Goal: Find specific page/section: Find specific page/section

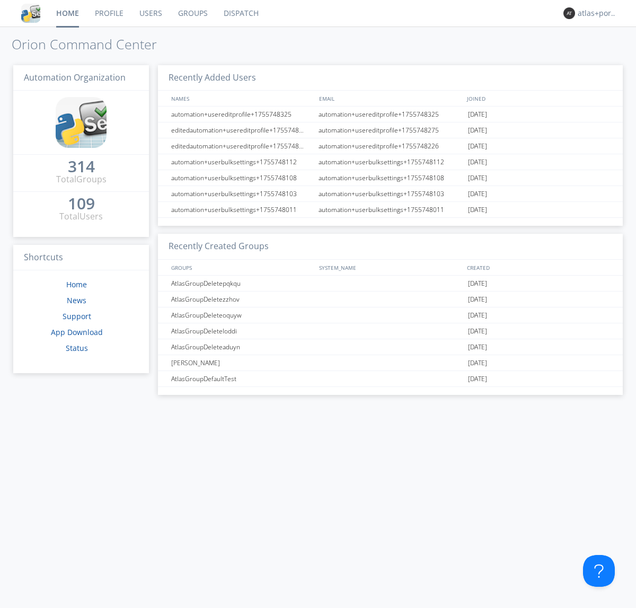
click at [240, 13] on link "Dispatch" at bounding box center [241, 13] width 51 height 26
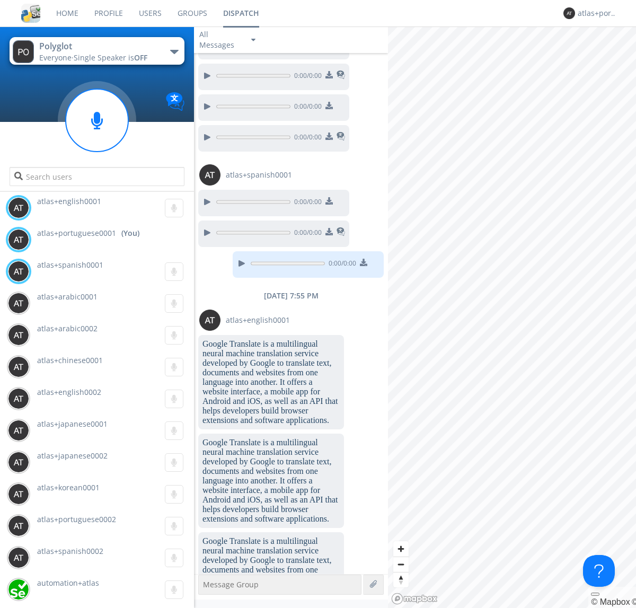
scroll to position [938, 0]
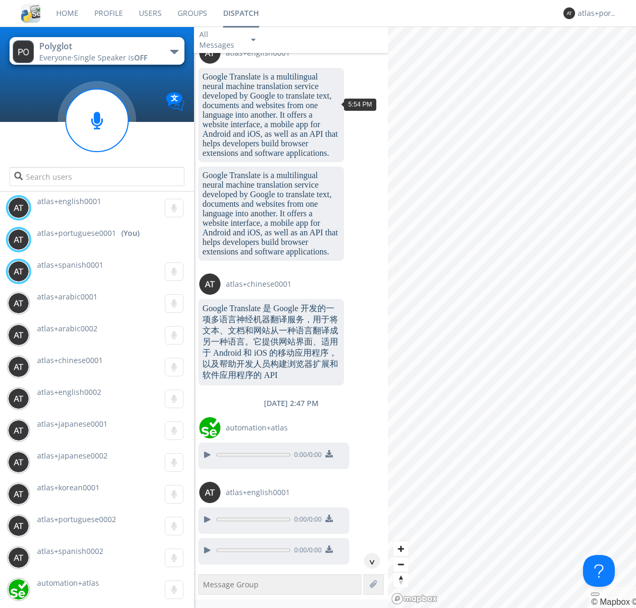
scroll to position [1509, 0]
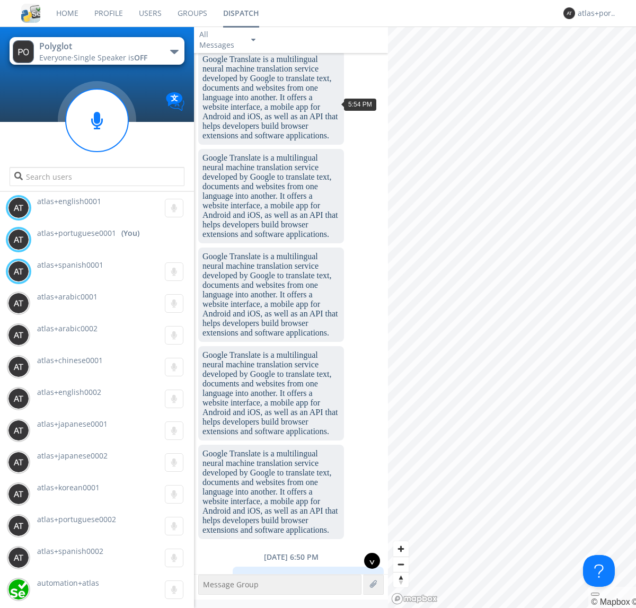
click at [368, 561] on div "^" at bounding box center [372, 561] width 16 height 16
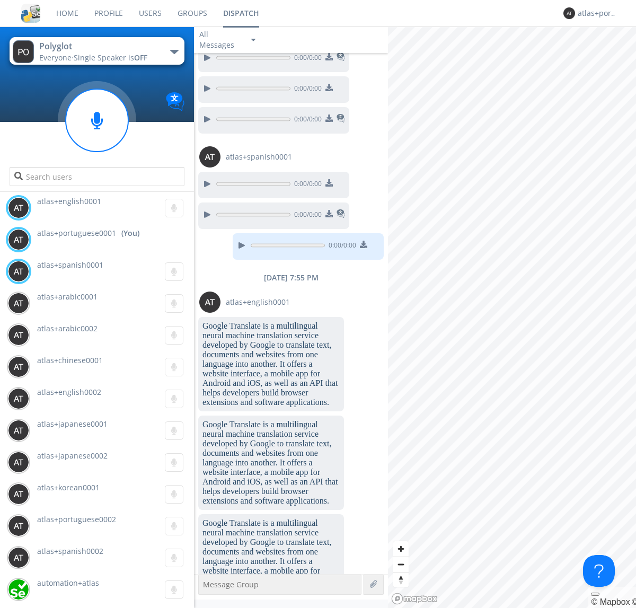
scroll to position [2483, 0]
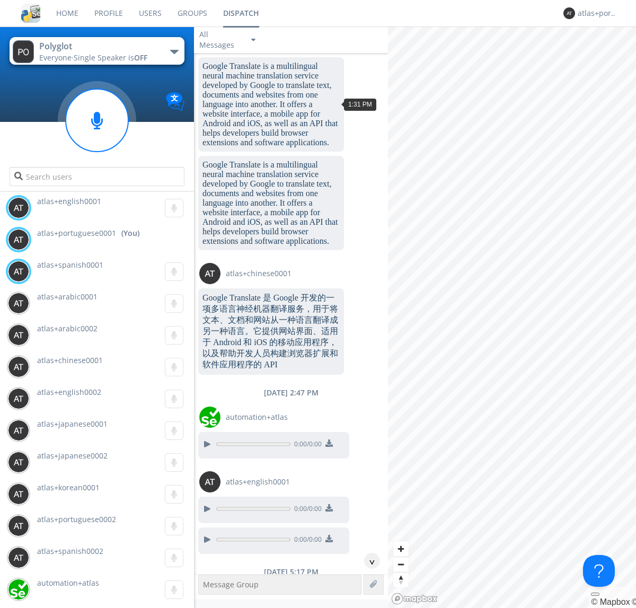
scroll to position [1251, 0]
click at [368, 561] on div "^" at bounding box center [372, 561] width 16 height 16
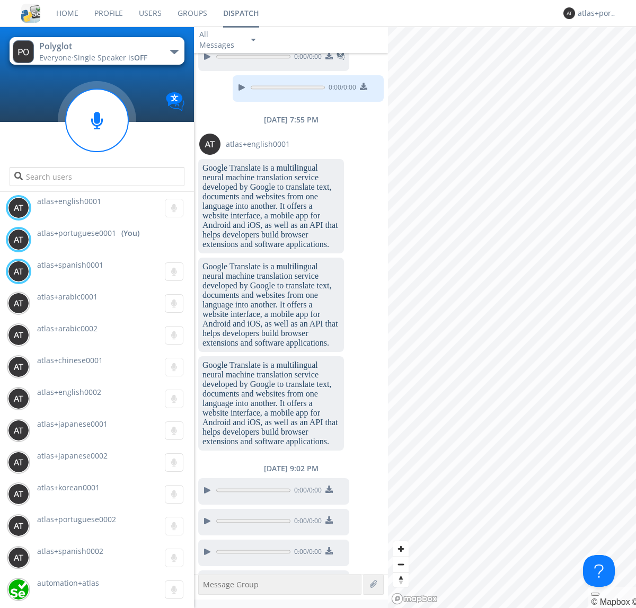
scroll to position [3736, 0]
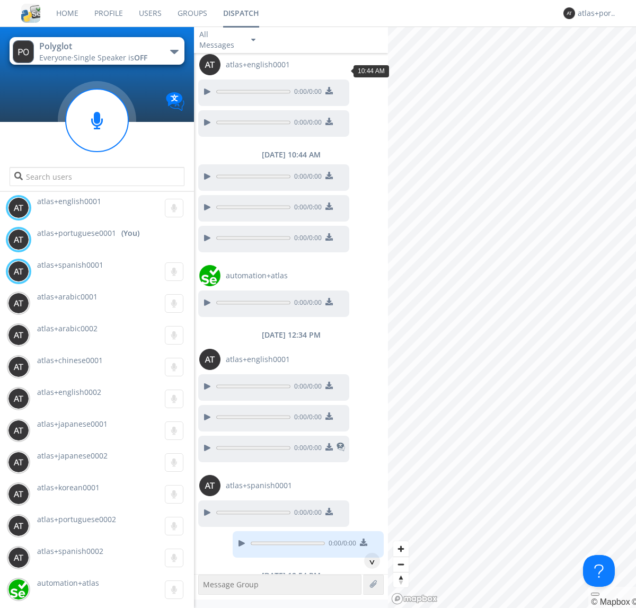
scroll to position [188, 0]
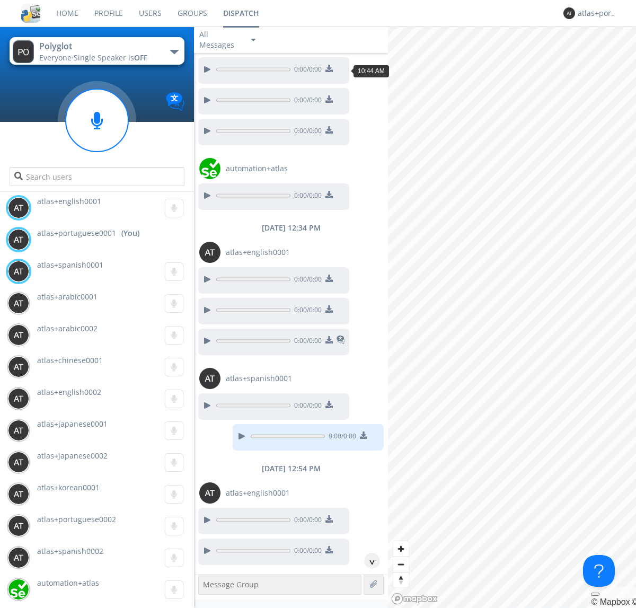
click at [368, 561] on div "^" at bounding box center [372, 561] width 16 height 16
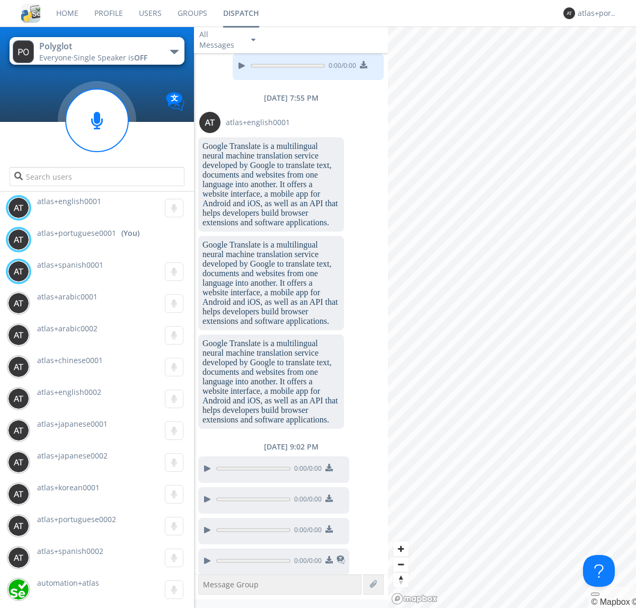
scroll to position [3843, 0]
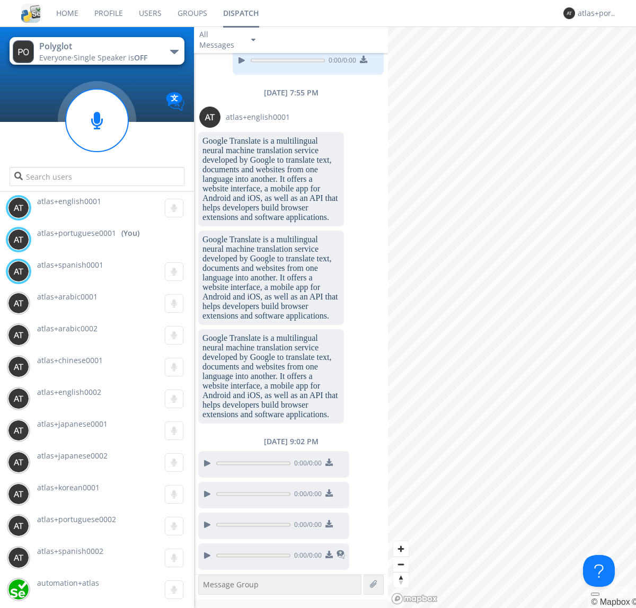
click at [329, 463] on img at bounding box center [328, 461] width 7 height 7
